Goal: Information Seeking & Learning: Learn about a topic

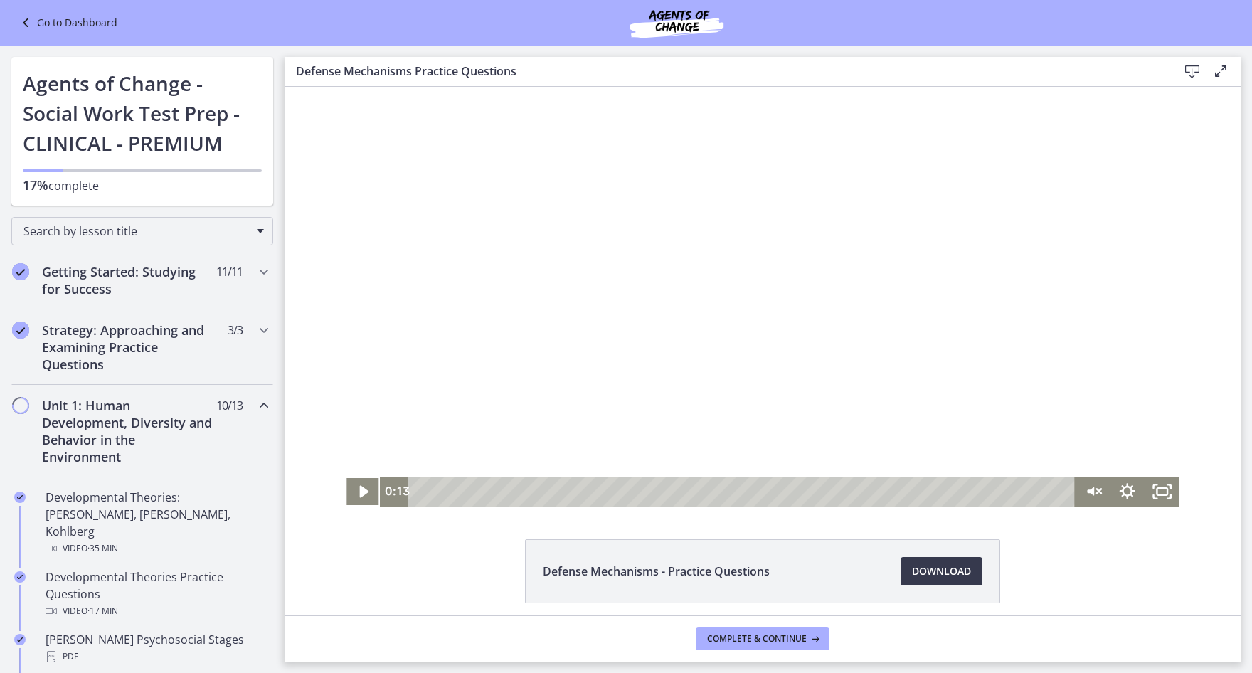
scroll to position [569, 0]
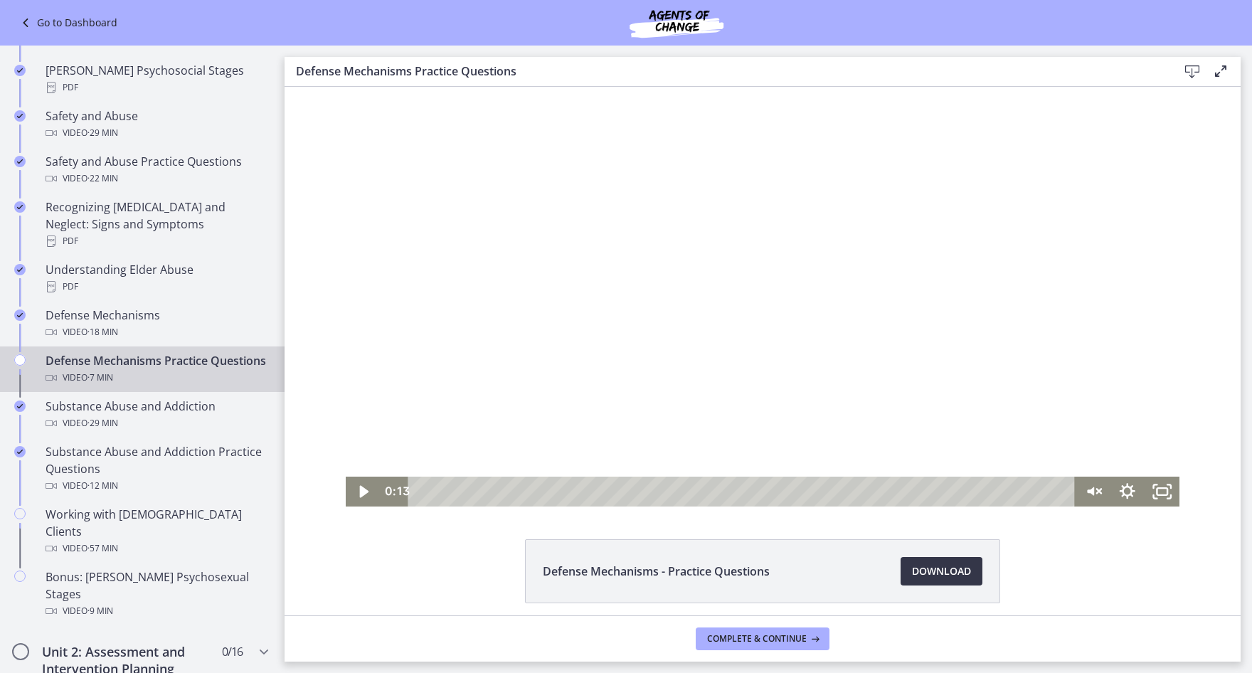
click at [919, 576] on span "Download Opens in a new window" at bounding box center [941, 571] width 59 height 17
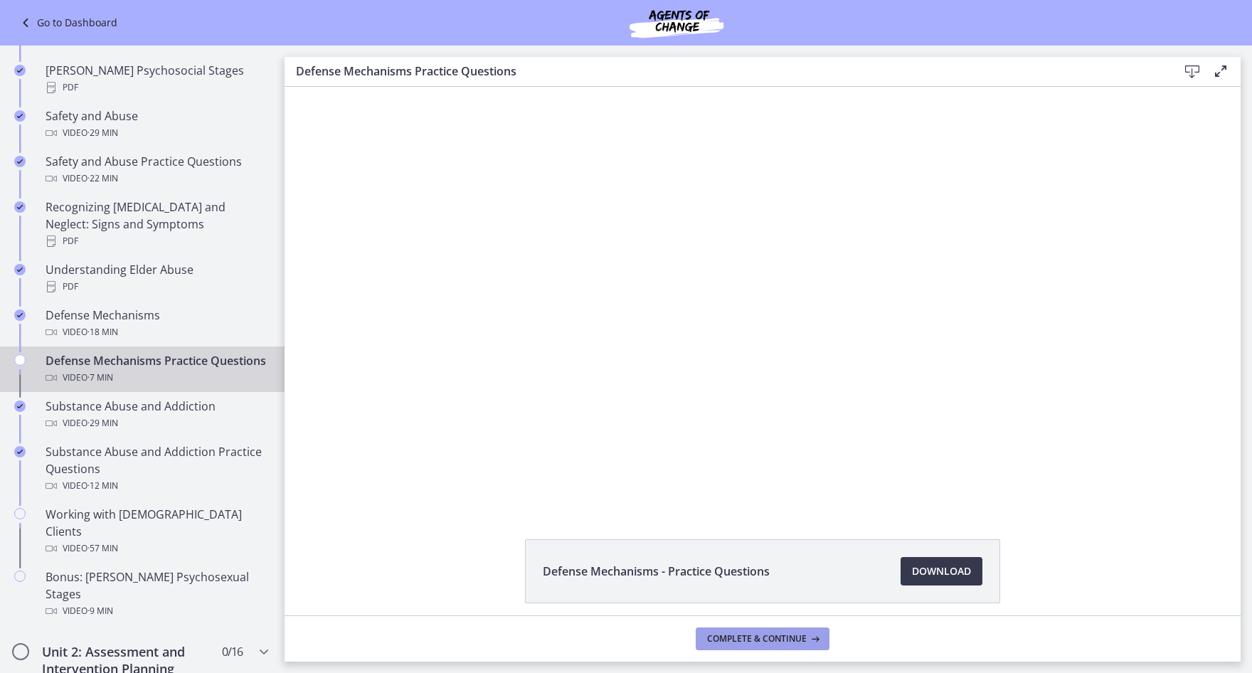
click at [783, 635] on span "Complete & continue" at bounding box center [757, 638] width 100 height 11
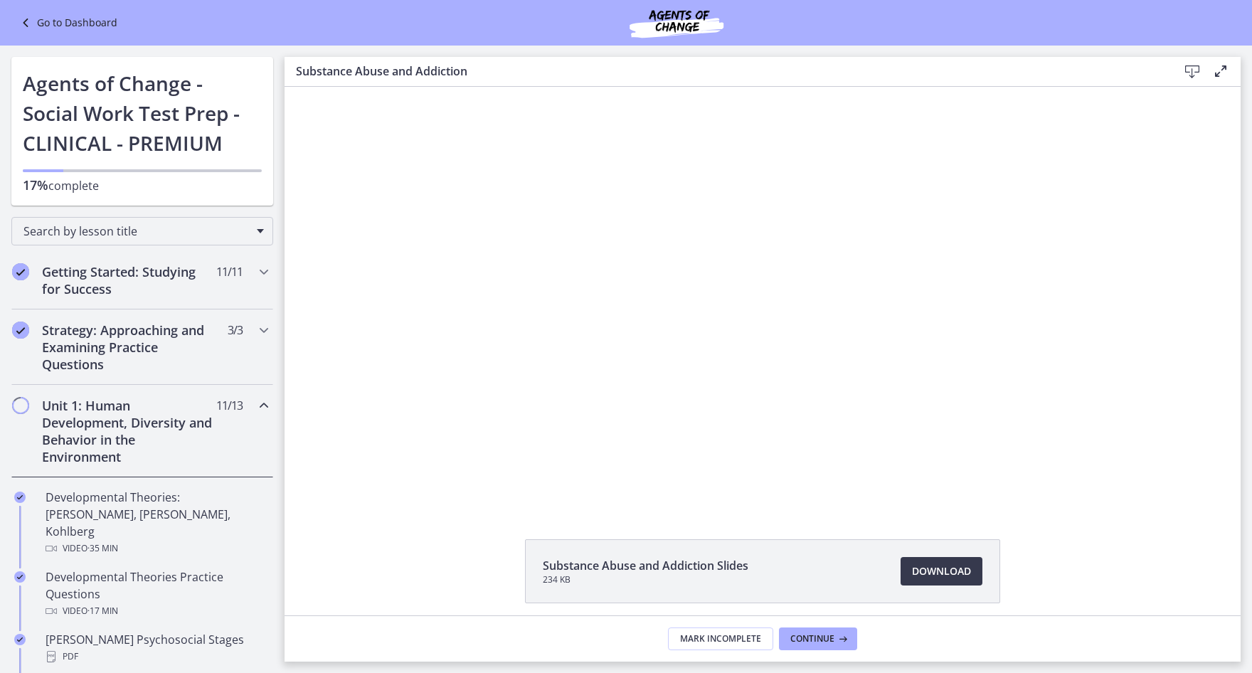
click at [216, 408] on span "11 / 13 Completed" at bounding box center [229, 405] width 26 height 17
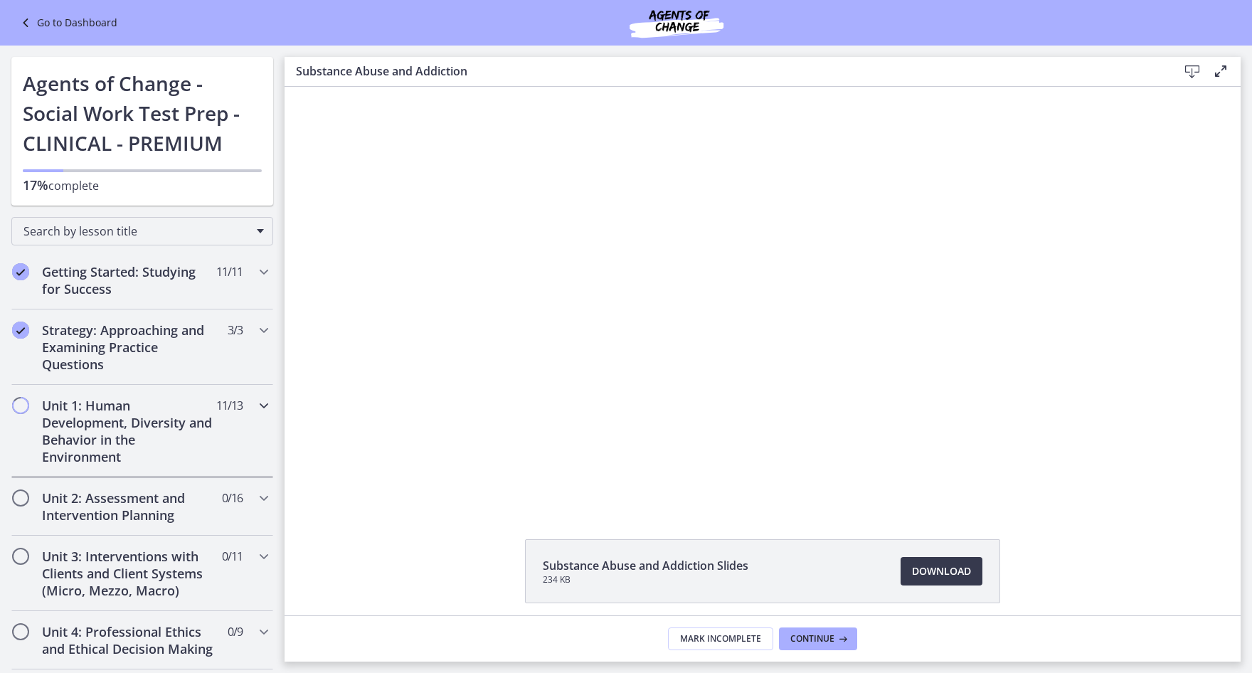
click at [216, 408] on span "11 / 13 Completed" at bounding box center [229, 405] width 26 height 17
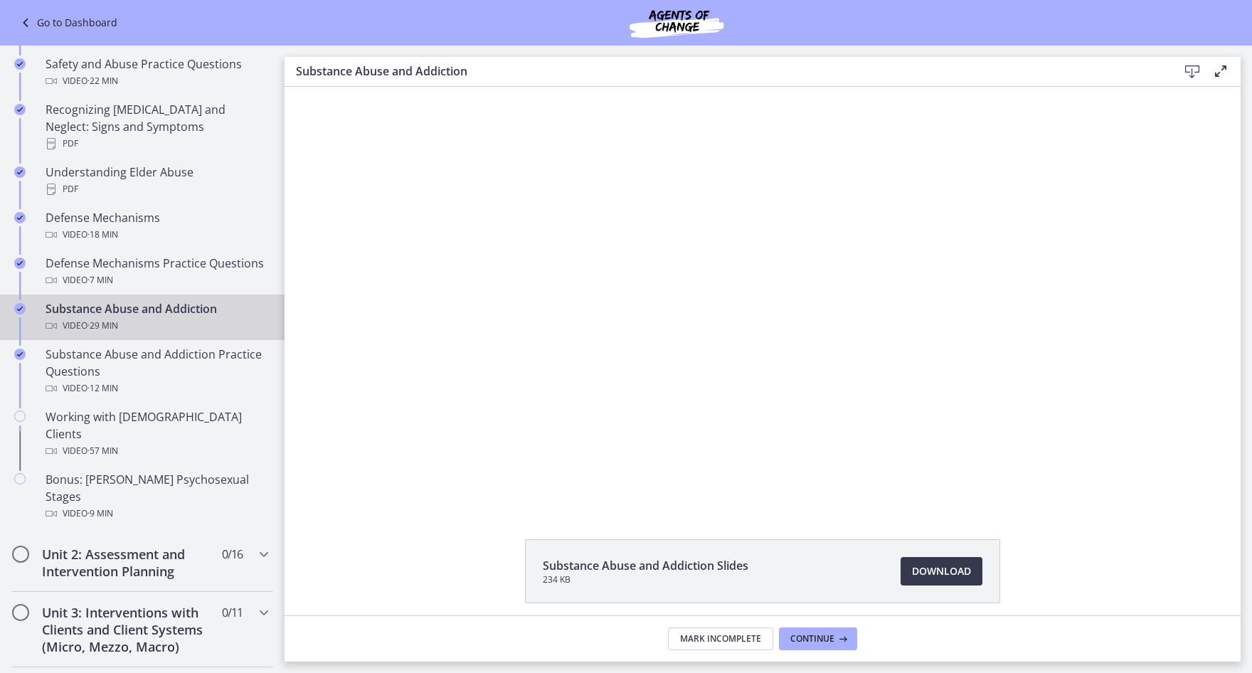
scroll to position [711, 0]
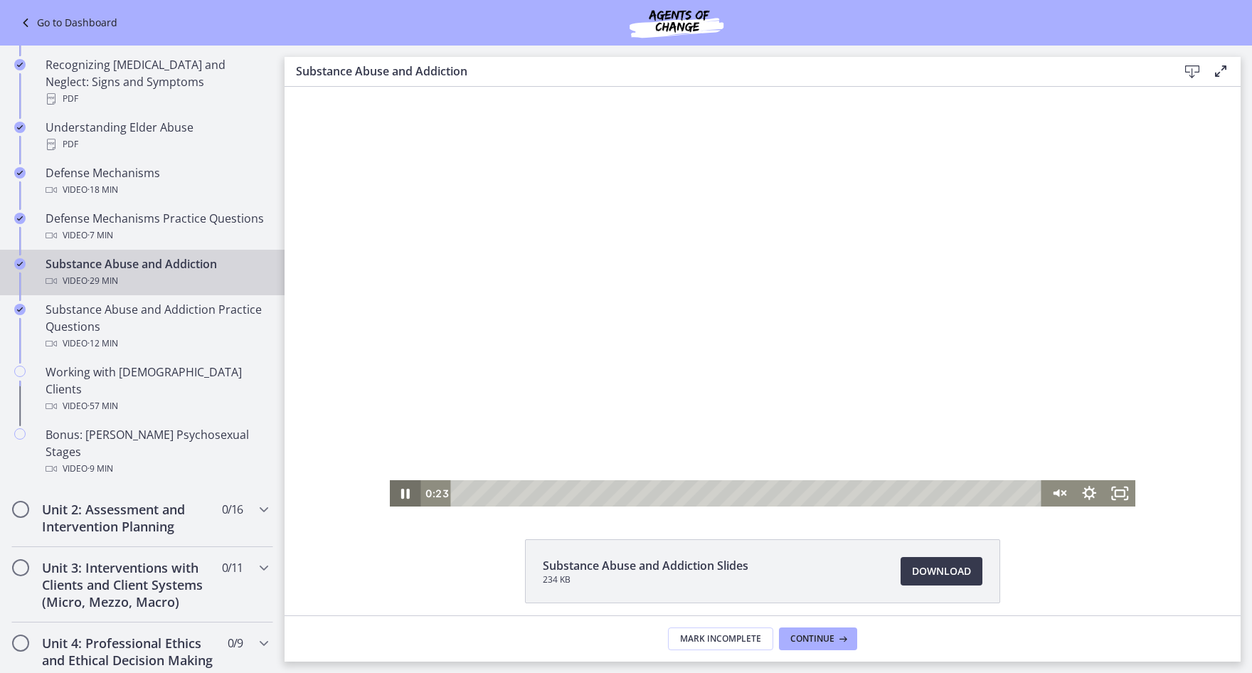
click at [401, 492] on icon "Pause" at bounding box center [405, 494] width 9 height 10
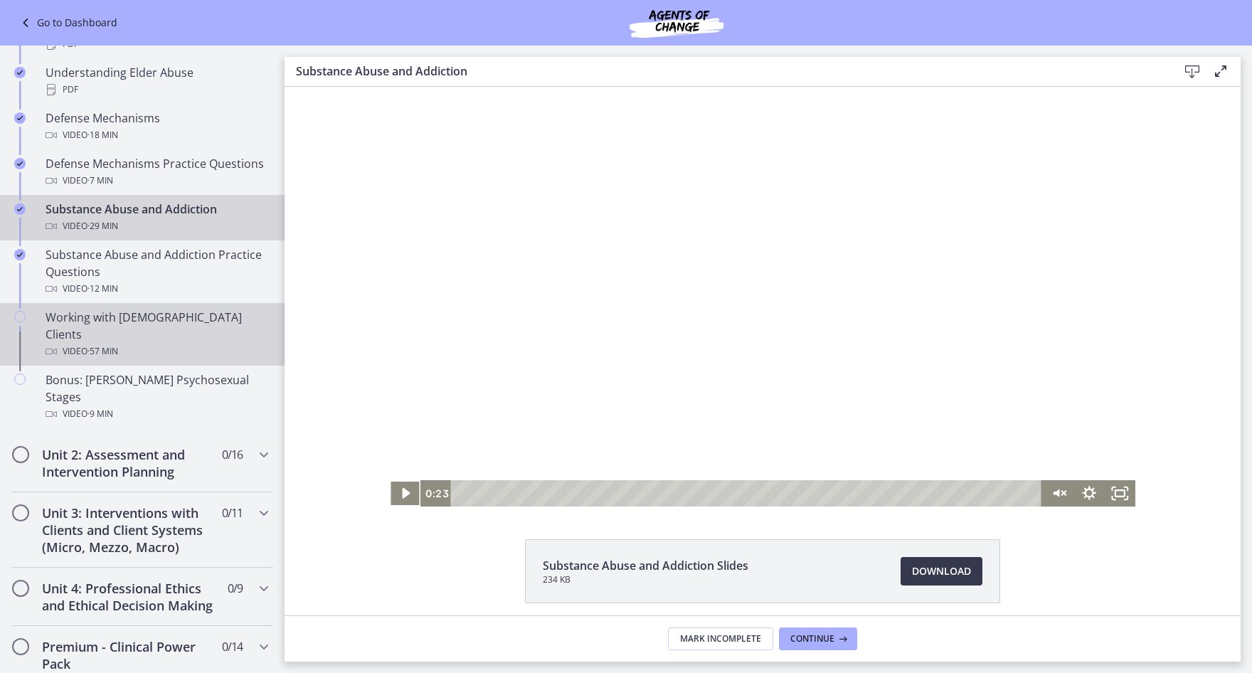
scroll to position [783, 0]
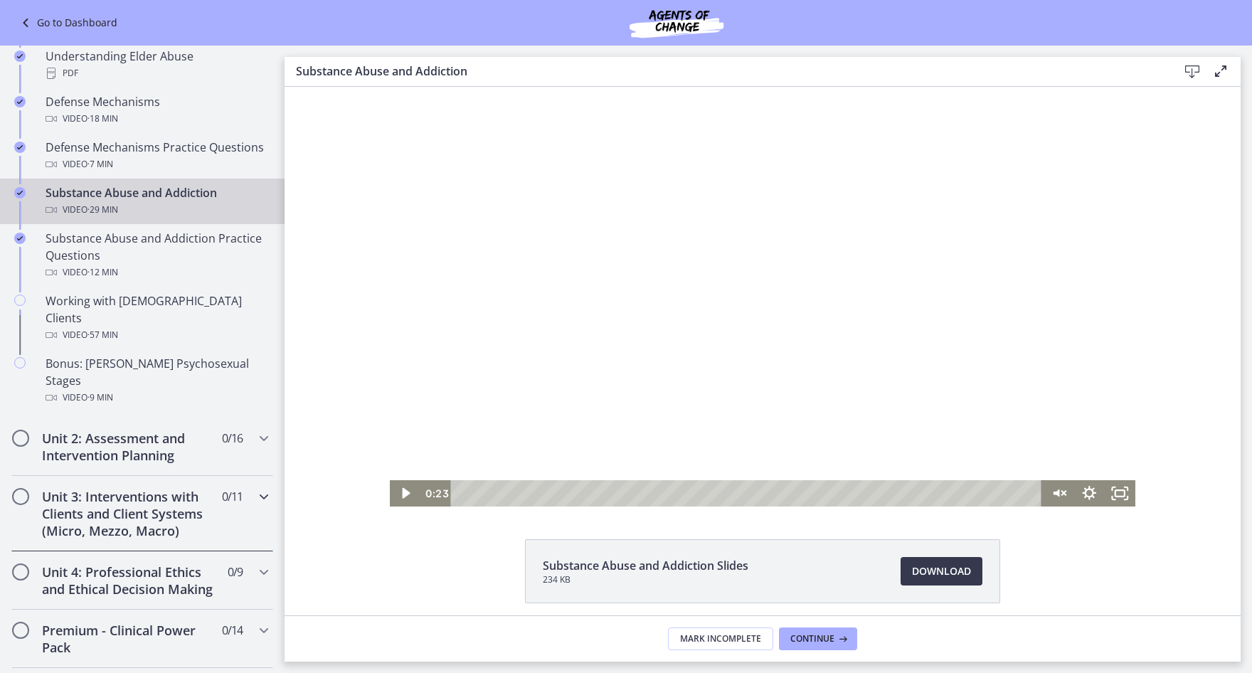
click at [150, 488] on h2 "Unit 3: Interventions with Clients and Client Systems (Micro, Mezzo, Macro)" at bounding box center [129, 513] width 174 height 51
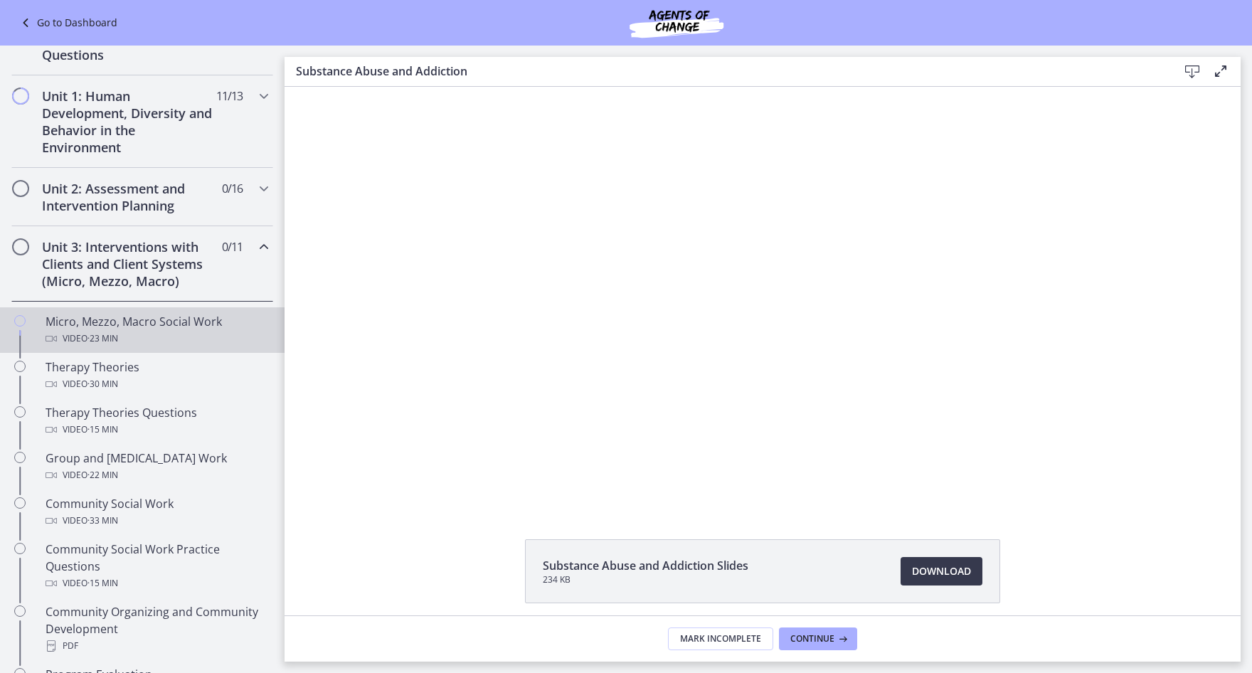
scroll to position [285, 0]
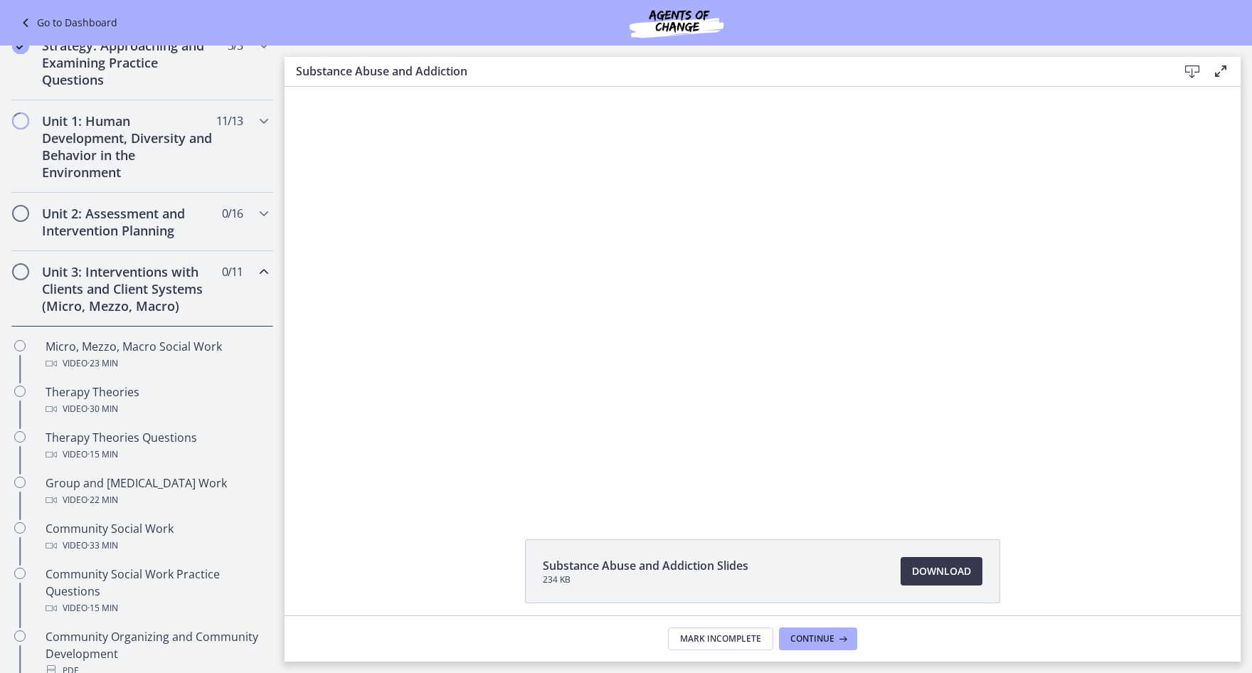
click at [222, 275] on span "0 / 11 Completed" at bounding box center [232, 271] width 21 height 17
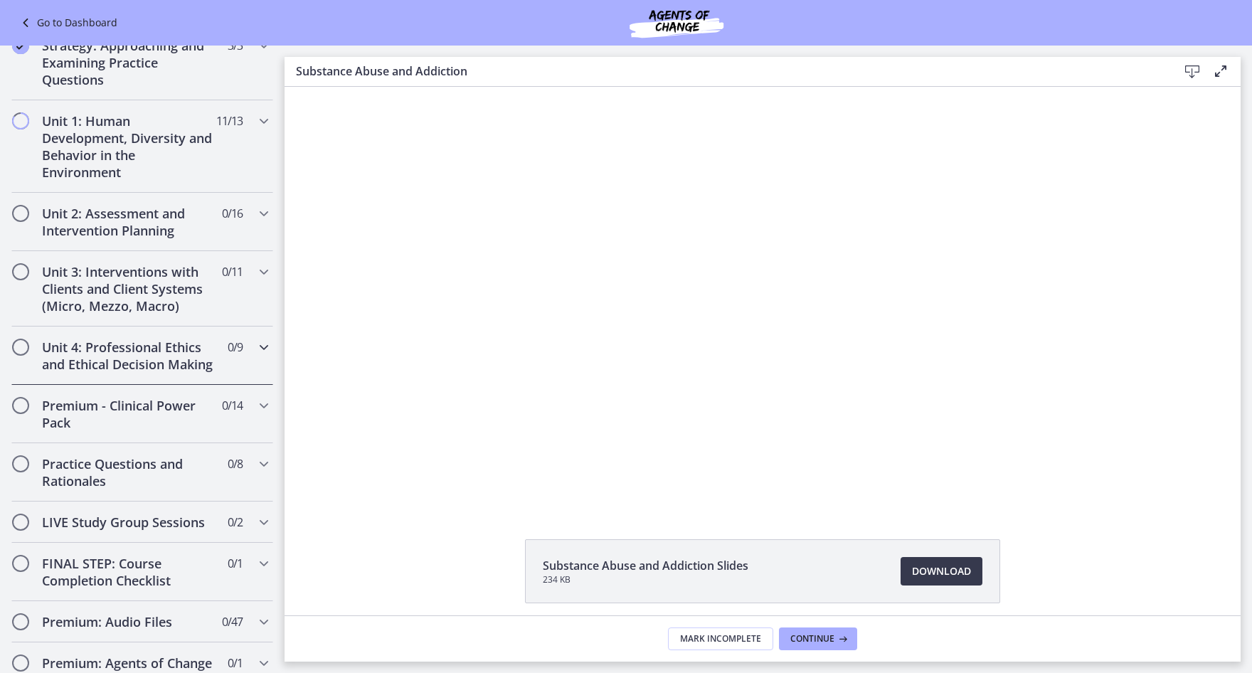
click at [218, 374] on div "Unit 4: Professional Ethics and Ethical Decision Making 0 / 9 Completed" at bounding box center [142, 356] width 262 height 58
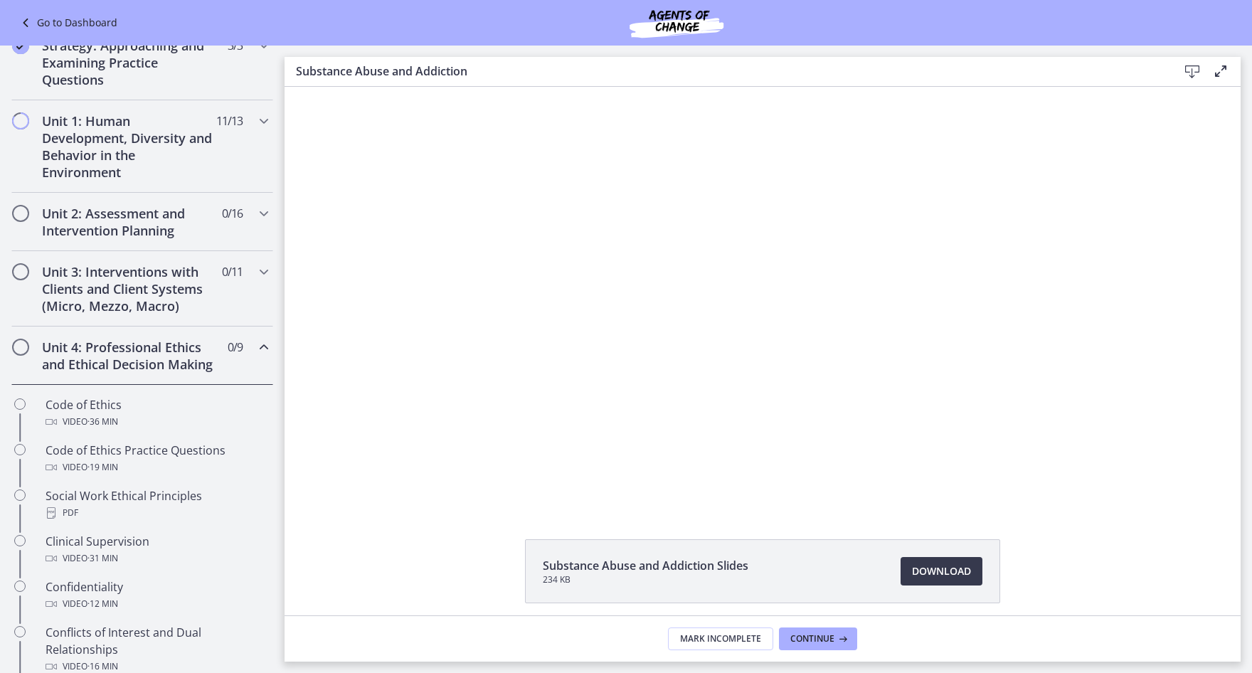
click at [218, 374] on div "Unit 4: Professional Ethics and Ethical Decision Making 0 / 9 Completed" at bounding box center [142, 356] width 262 height 58
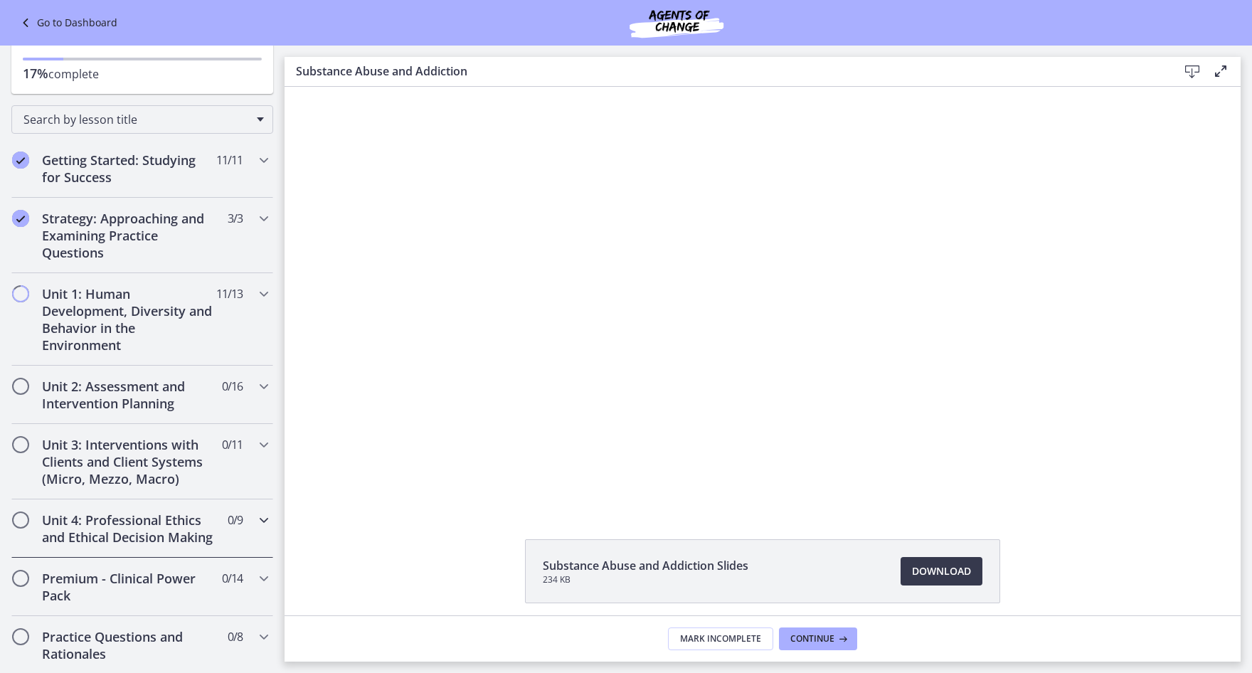
scroll to position [0, 0]
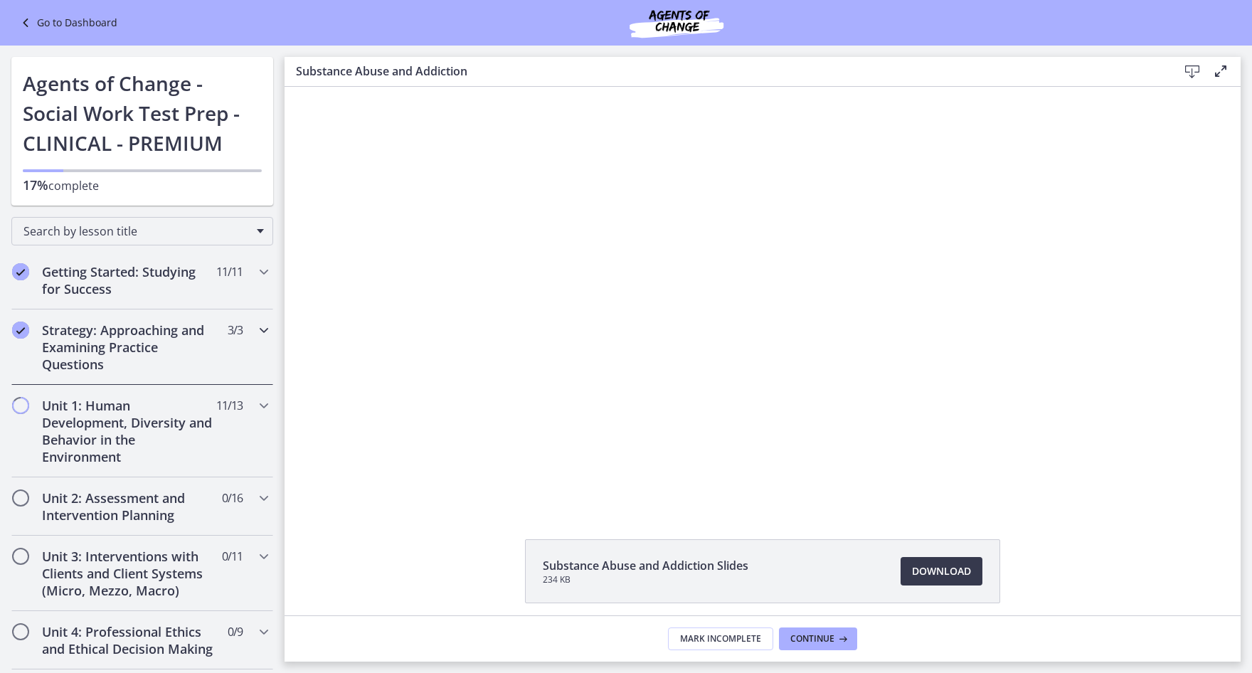
click at [174, 362] on h2 "Strategy: Approaching and Examining Practice Questions" at bounding box center [129, 347] width 174 height 51
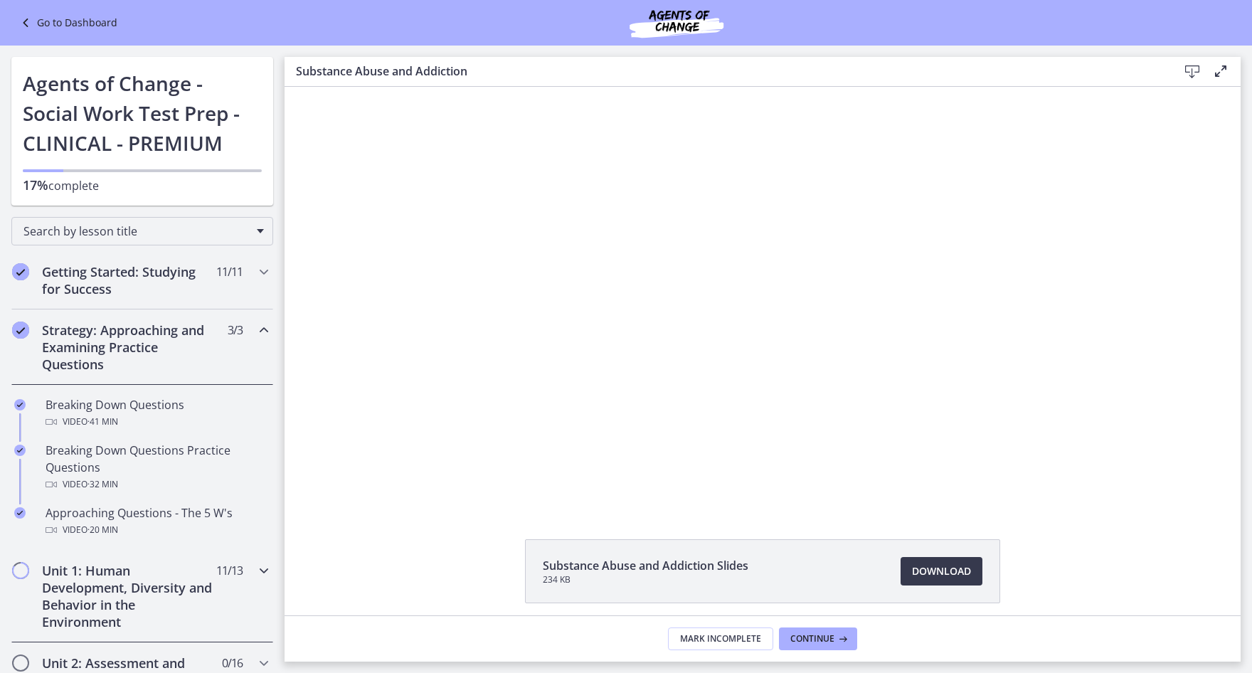
click at [167, 570] on h2 "Unit 1: Human Development, Diversity and Behavior in the Environment" at bounding box center [129, 596] width 174 height 68
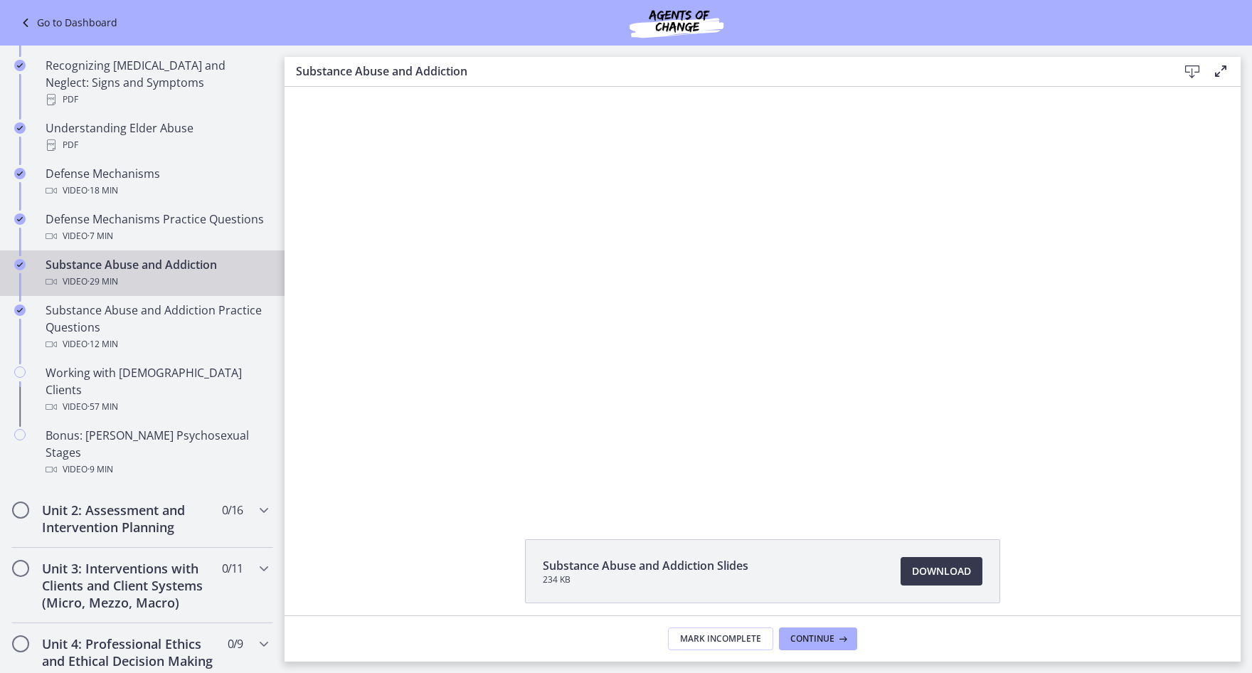
scroll to position [711, 0]
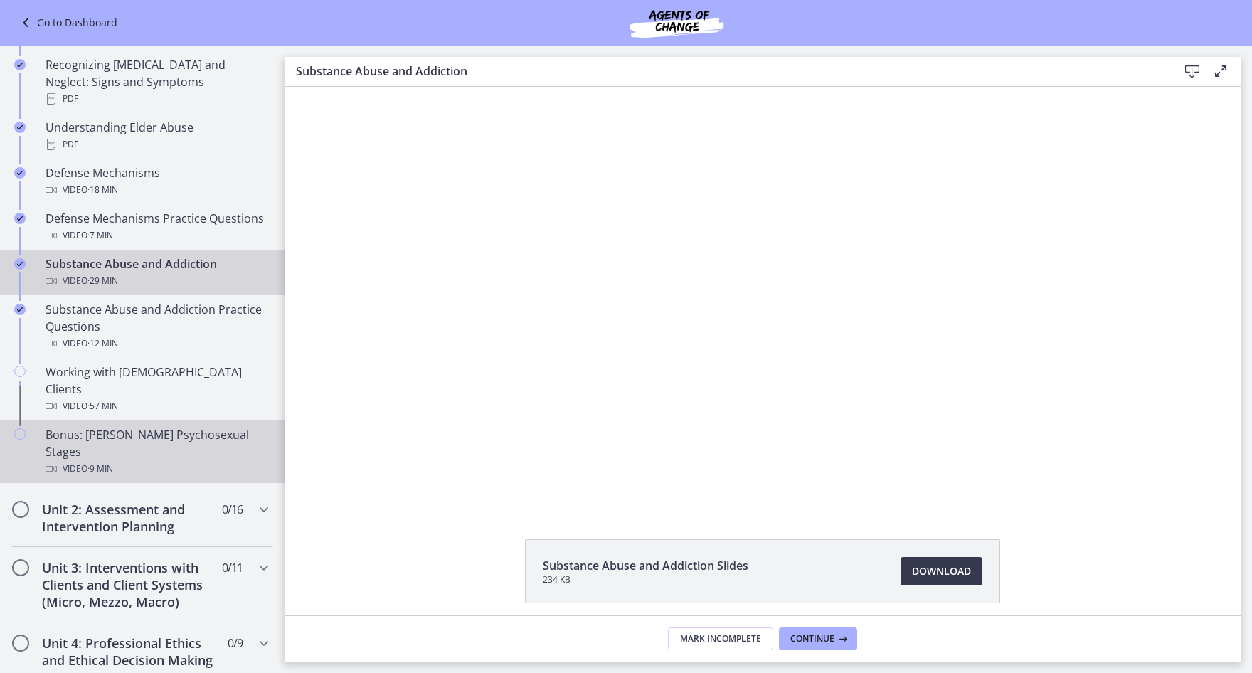
click at [175, 460] on div "Video · 9 min" at bounding box center [157, 468] width 222 height 17
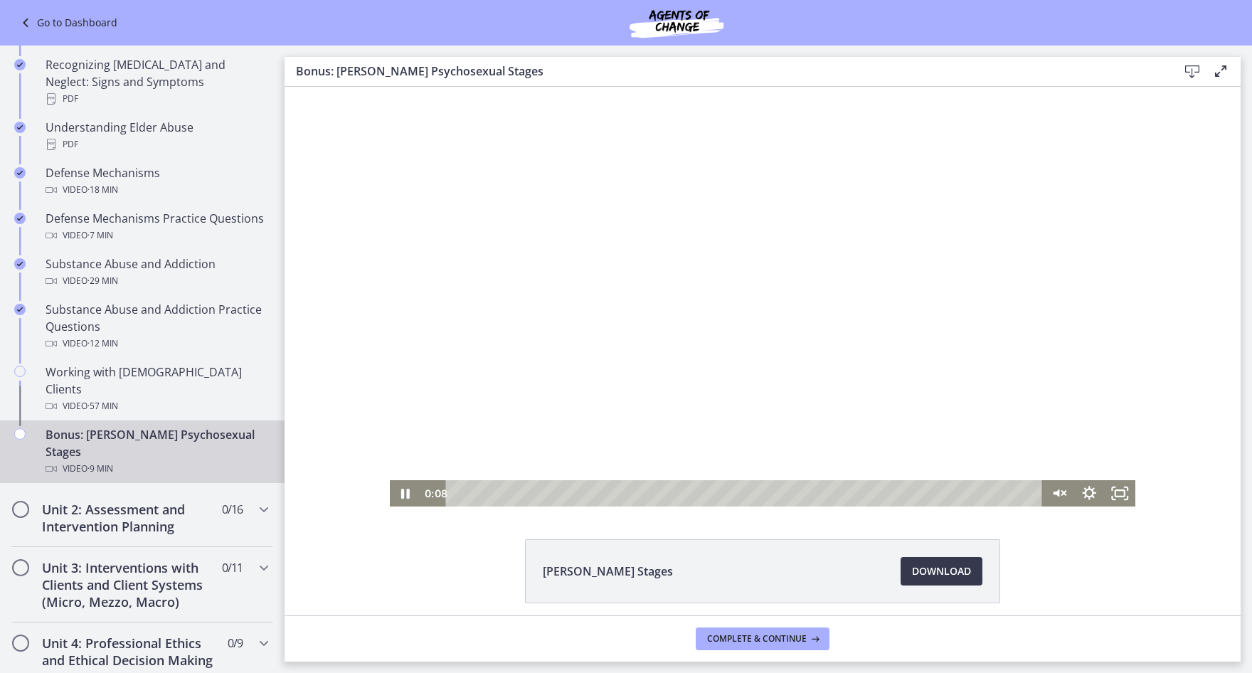
scroll to position [56, 0]
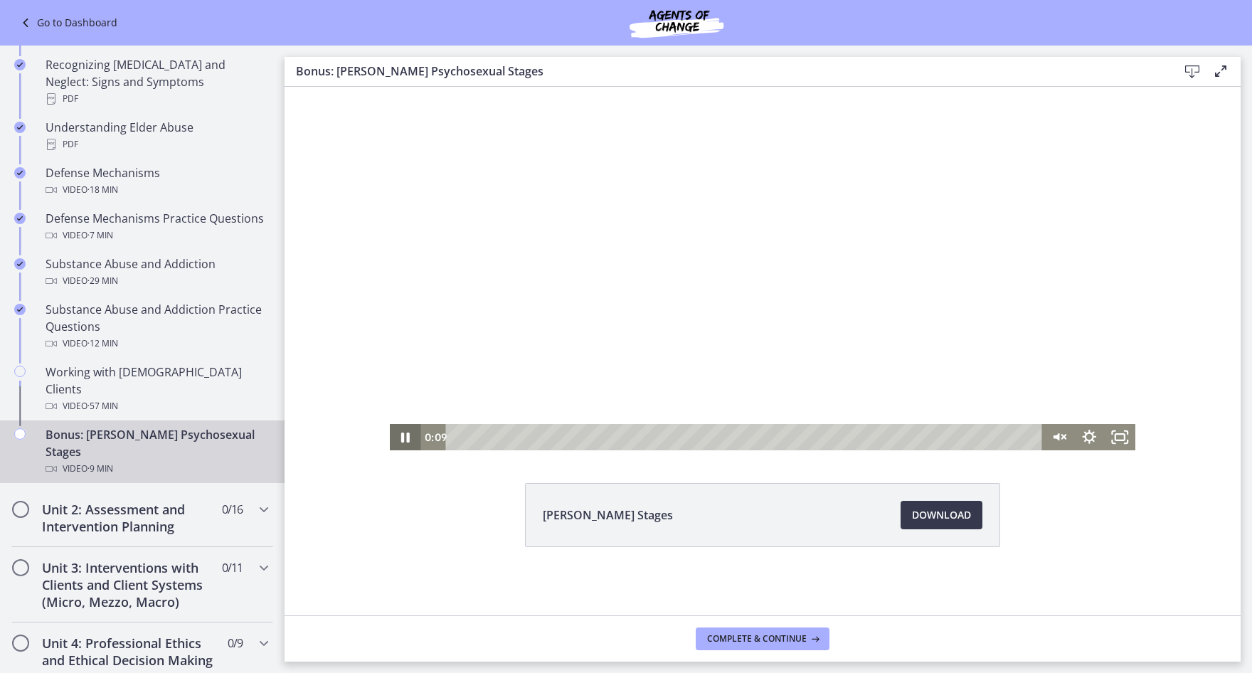
click at [391, 429] on icon "Pause" at bounding box center [405, 437] width 31 height 26
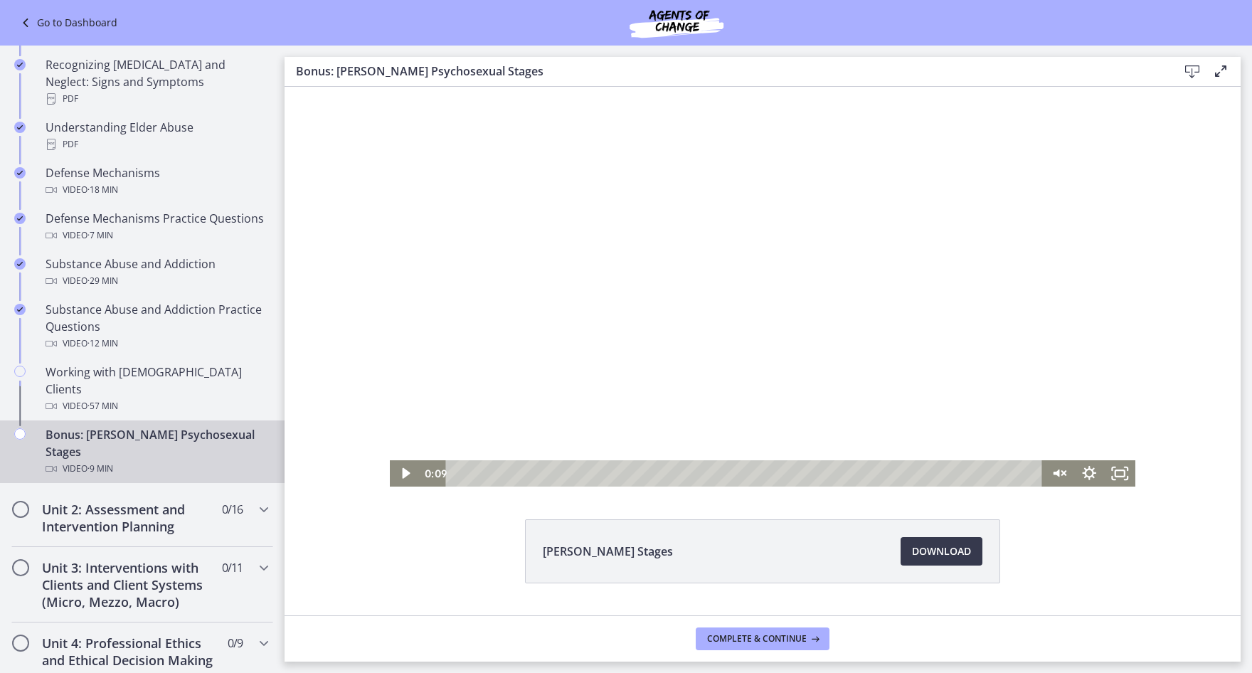
scroll to position [0, 0]
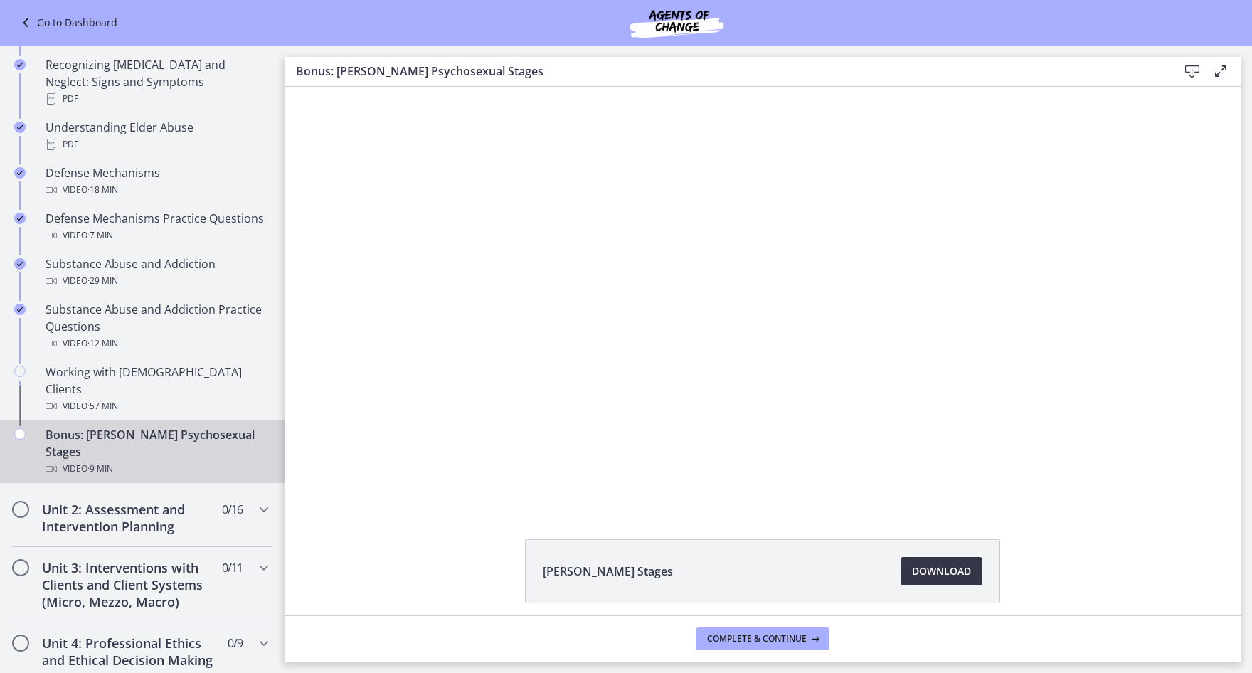
click at [967, 570] on link "Download Opens in a new window" at bounding box center [942, 571] width 82 height 28
click at [142, 501] on h2 "Unit 2: Assessment and Intervention Planning" at bounding box center [129, 518] width 174 height 34
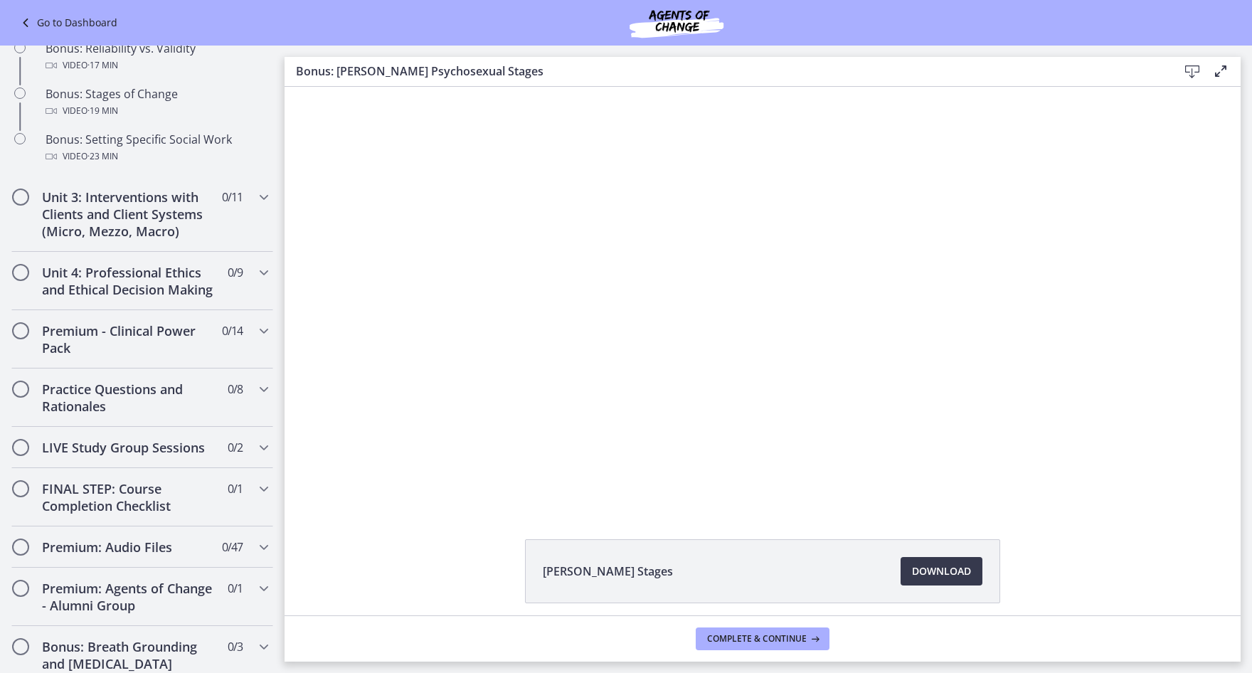
scroll to position [1281, 0]
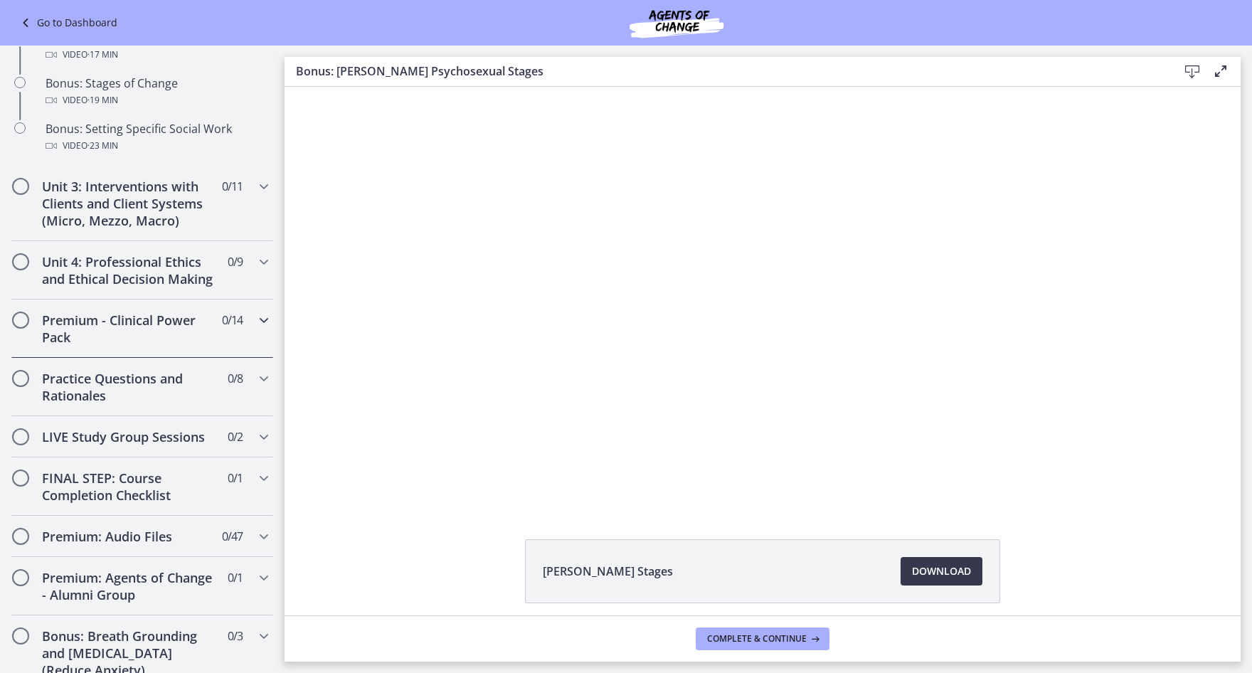
click at [164, 346] on h2 "Premium - Clinical Power Pack" at bounding box center [129, 329] width 174 height 34
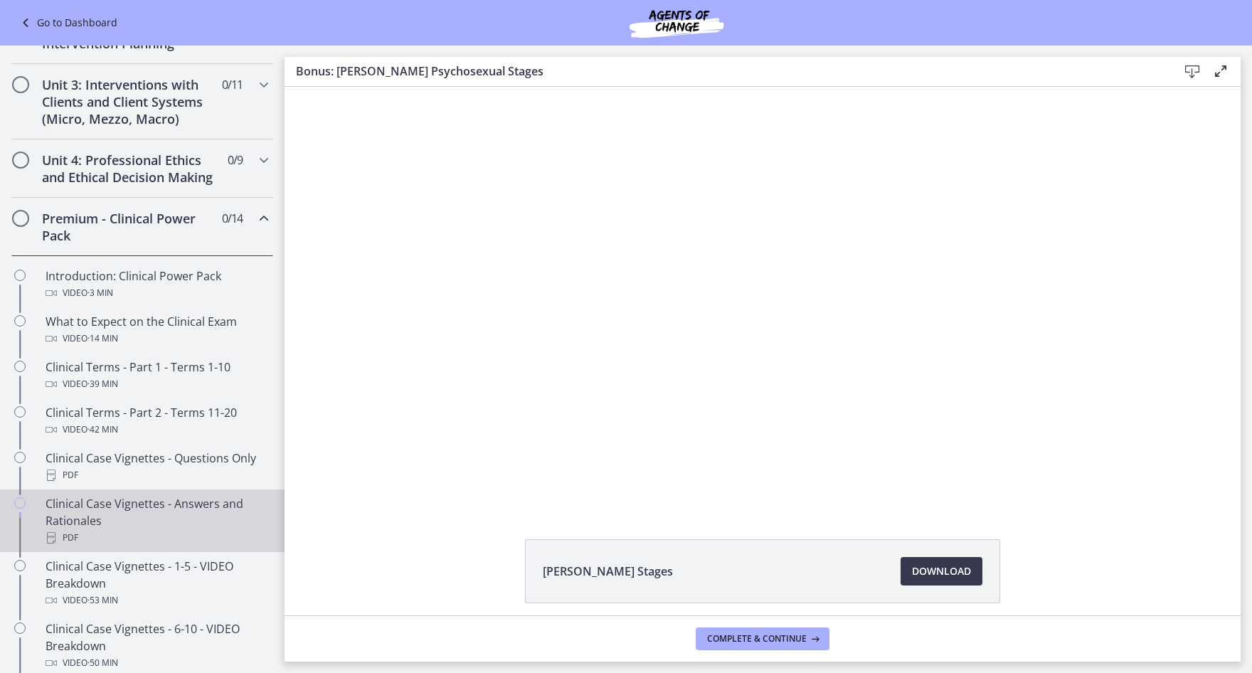
scroll to position [258, 0]
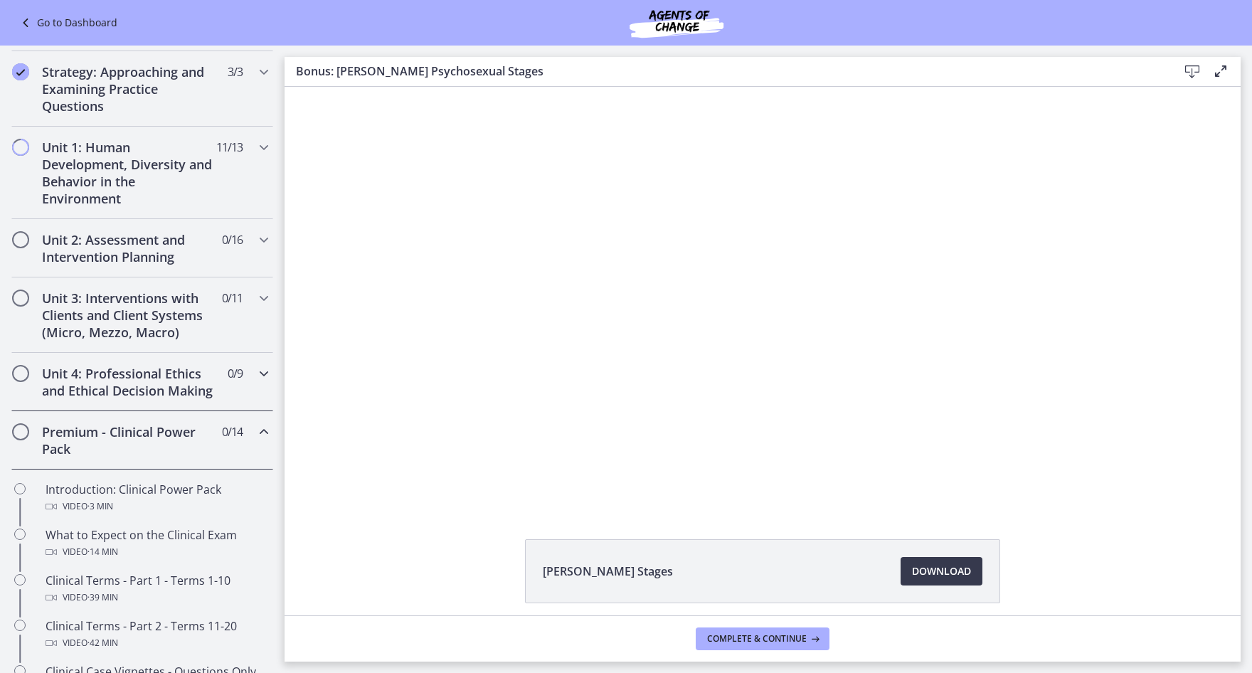
click at [163, 393] on h2 "Unit 4: Professional Ethics and Ethical Decision Making" at bounding box center [129, 382] width 174 height 34
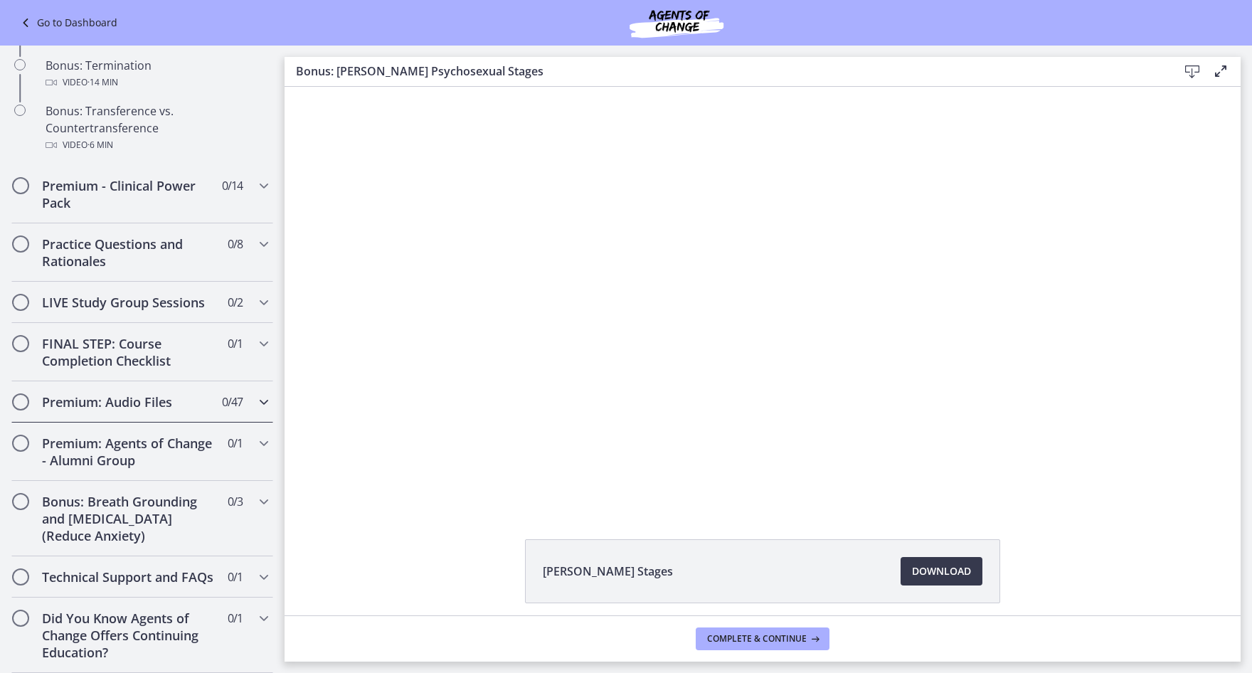
scroll to position [994, 0]
click at [171, 393] on div "Premium: Audio Files 0 / 47 Completed" at bounding box center [142, 401] width 262 height 41
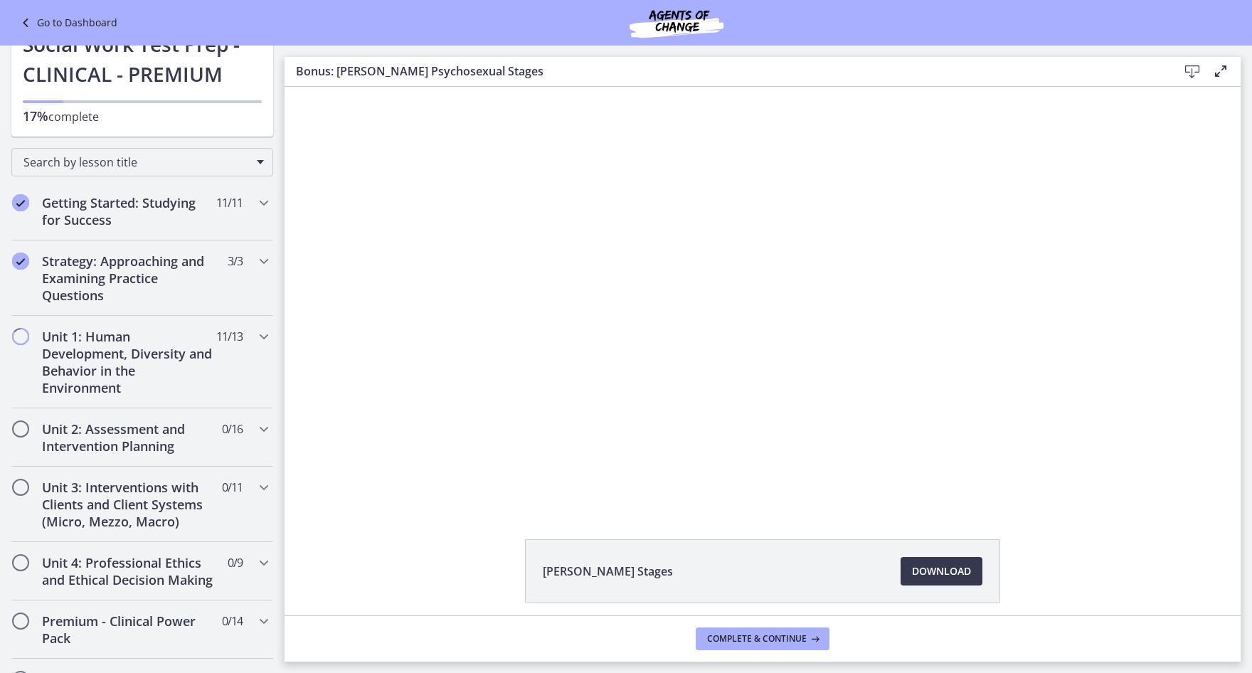
scroll to position [0, 0]
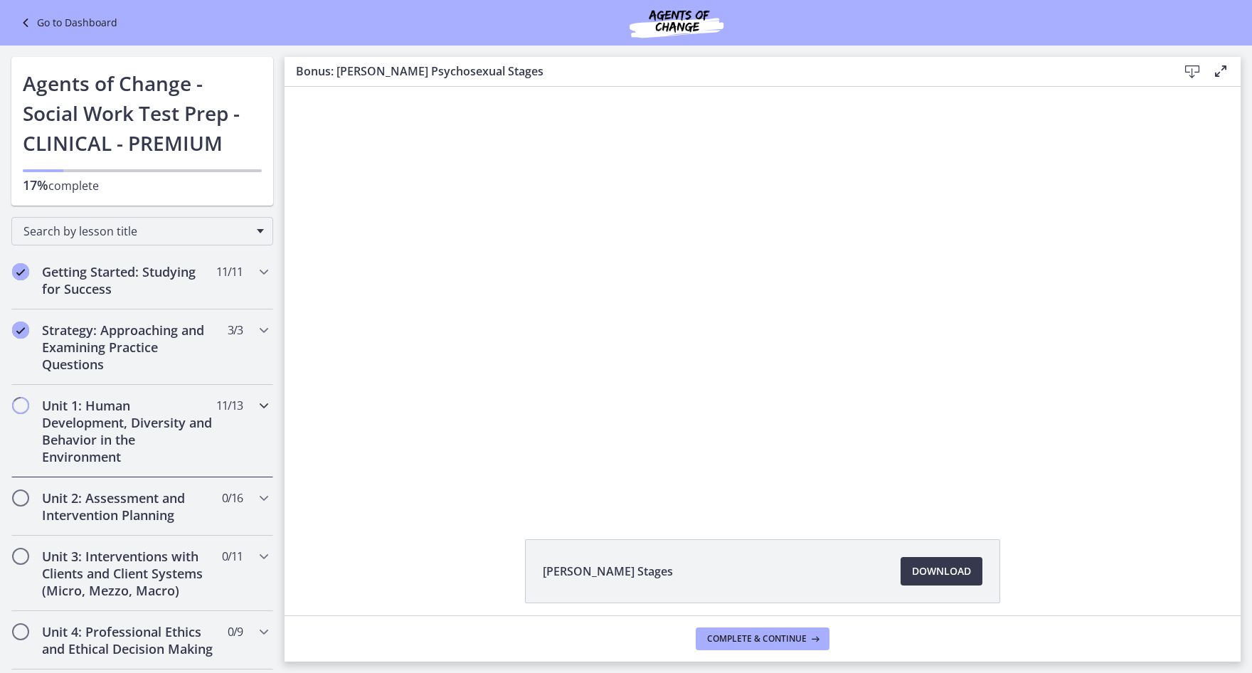
click at [182, 402] on h2 "Unit 1: Human Development, Diversity and Behavior in the Environment" at bounding box center [129, 431] width 174 height 68
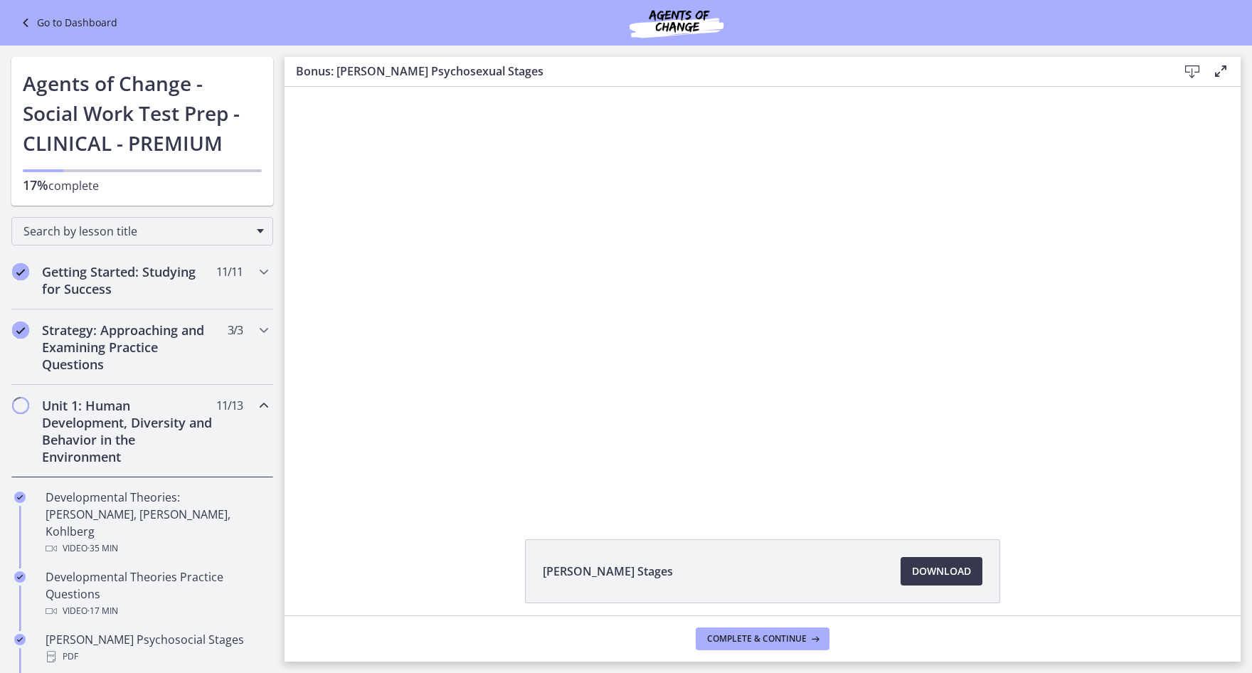
click at [182, 402] on h2 "Unit 1: Human Development, Diversity and Behavior in the Environment" at bounding box center [129, 431] width 174 height 68
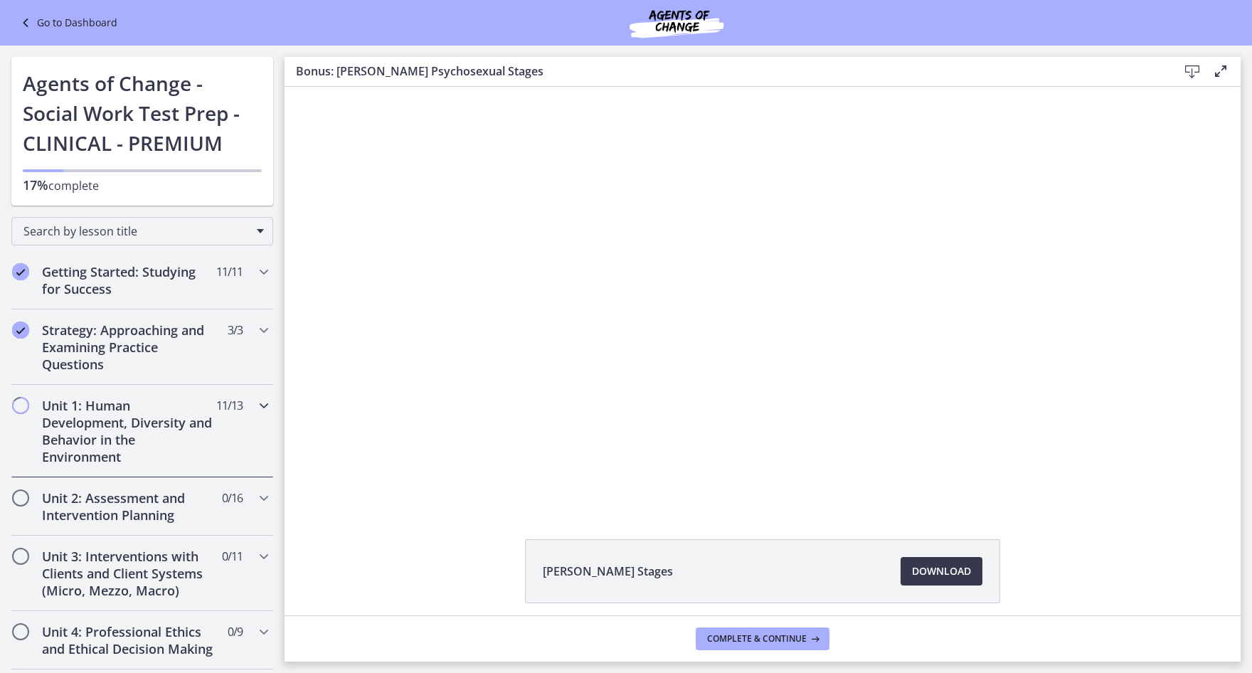
click at [185, 423] on h2 "Unit 1: Human Development, Diversity and Behavior in the Environment" at bounding box center [129, 431] width 174 height 68
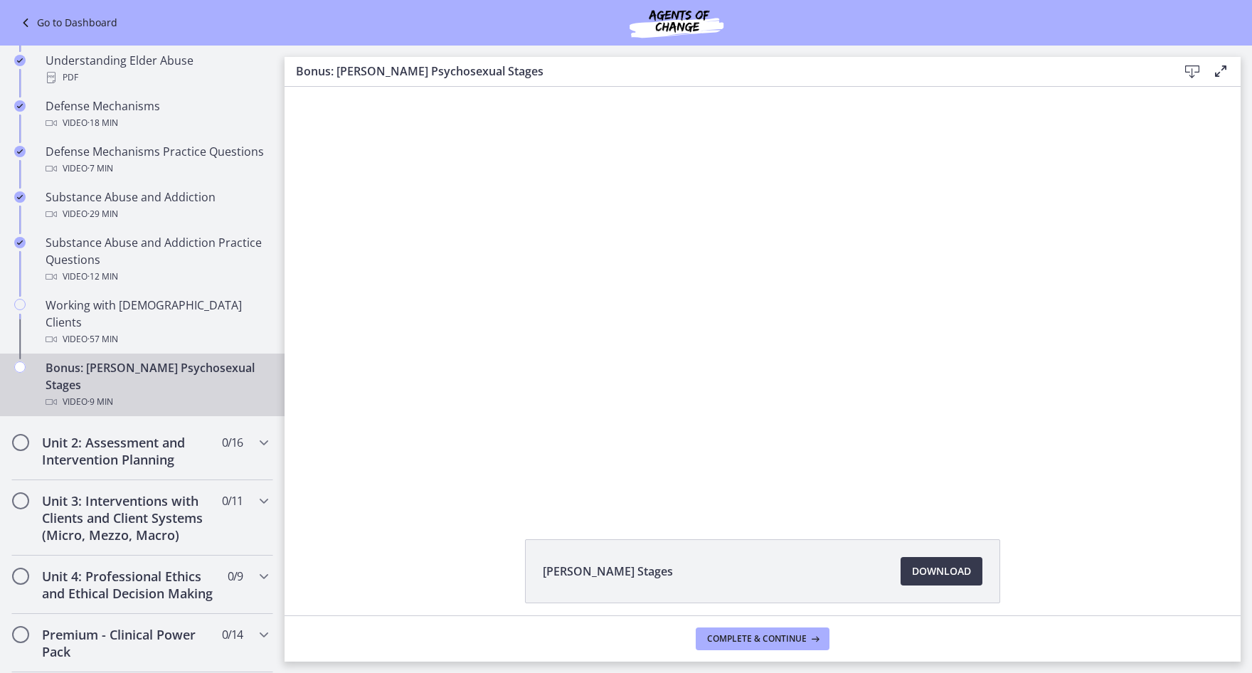
scroll to position [783, 0]
